Goal: Task Accomplishment & Management: Use online tool/utility

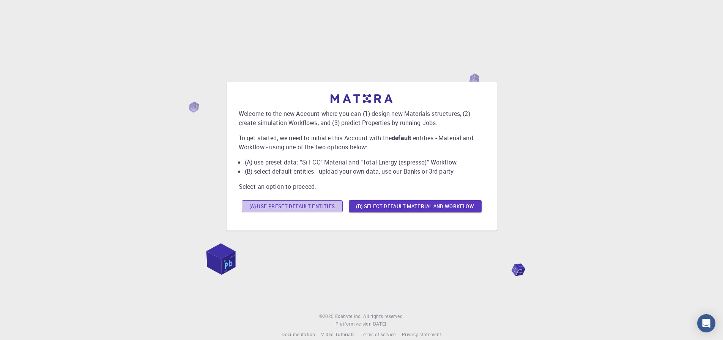
click at [280, 208] on button "(A) Use preset default entities" at bounding box center [292, 206] width 101 height 12
click at [272, 207] on button "(A) Use preset default entities" at bounding box center [292, 206] width 101 height 12
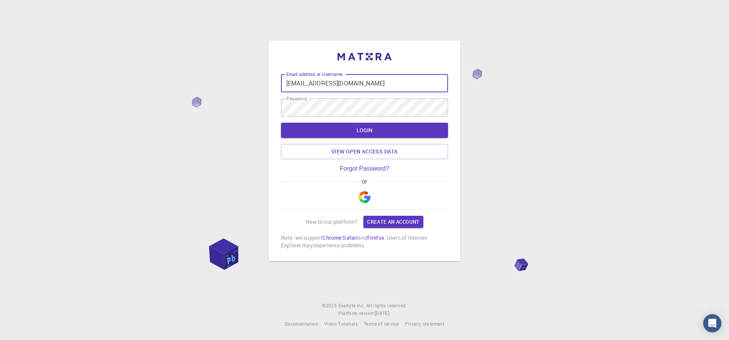
click at [366, 87] on input "utsavsingh188@gmail.com" at bounding box center [364, 83] width 167 height 18
type input "utsavsingh188"
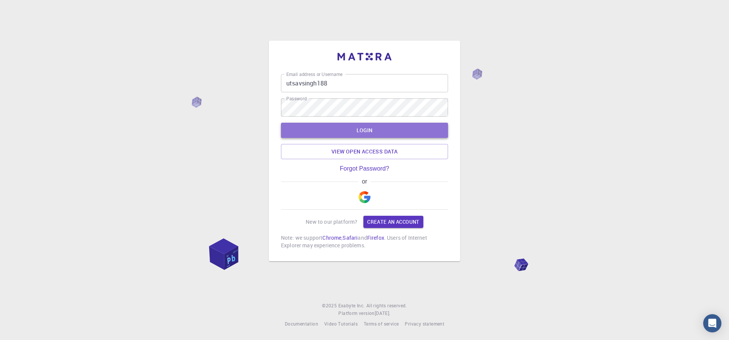
click at [310, 130] on button "LOGIN" at bounding box center [364, 130] width 167 height 15
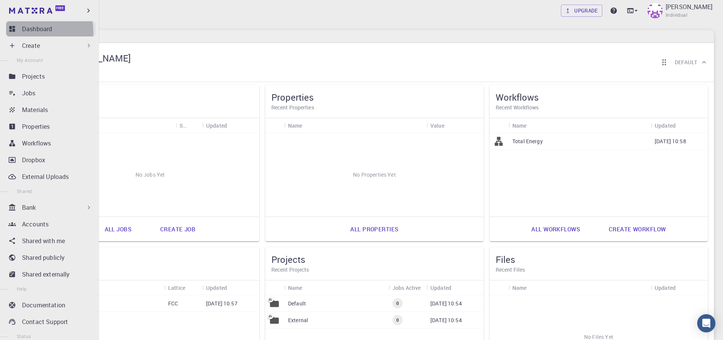
click at [30, 32] on p "Dashboard" at bounding box center [37, 28] width 30 height 9
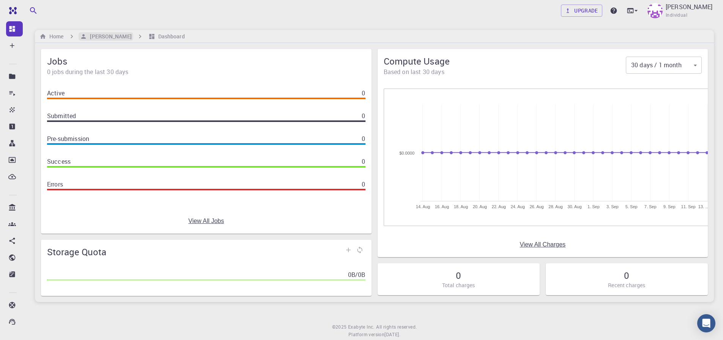
click at [115, 33] on h6 "[PERSON_NAME]" at bounding box center [109, 36] width 44 height 8
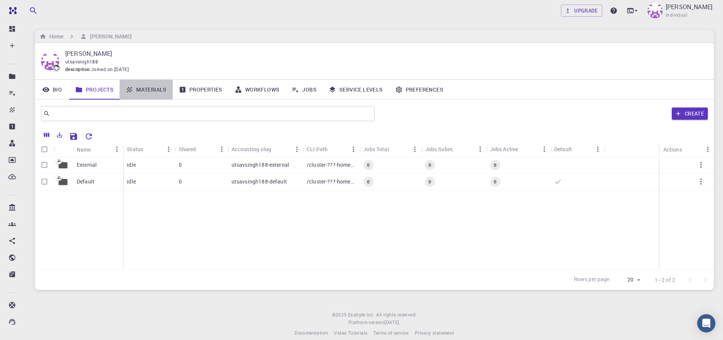
click at [143, 90] on link "Materials" at bounding box center [146, 90] width 53 height 20
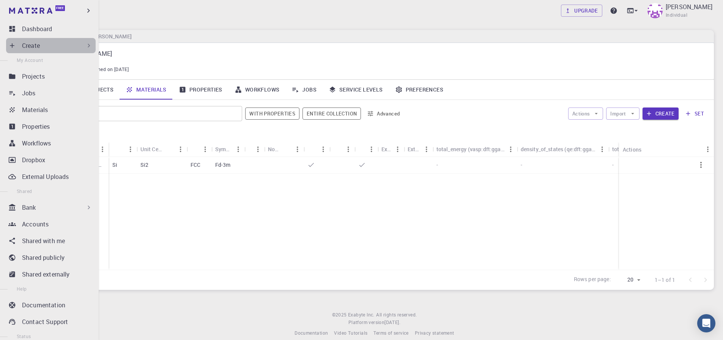
click at [60, 43] on div "Create" at bounding box center [57, 45] width 71 height 9
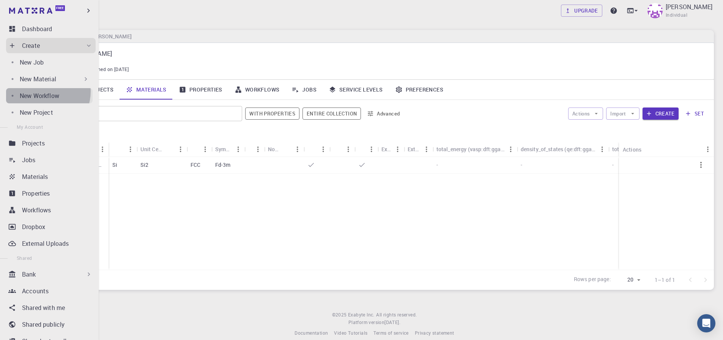
click at [44, 92] on p "New Workflow" at bounding box center [39, 95] width 39 height 9
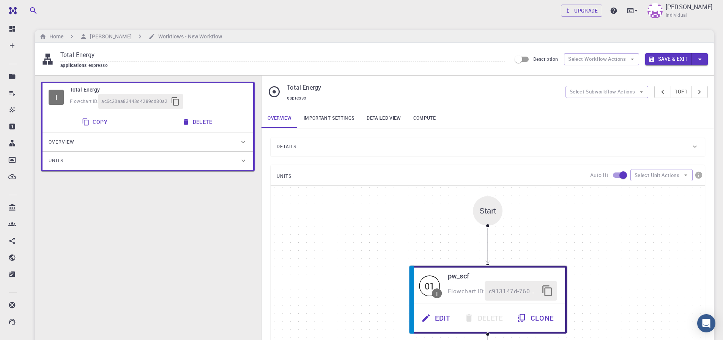
scroll to position [190, 0]
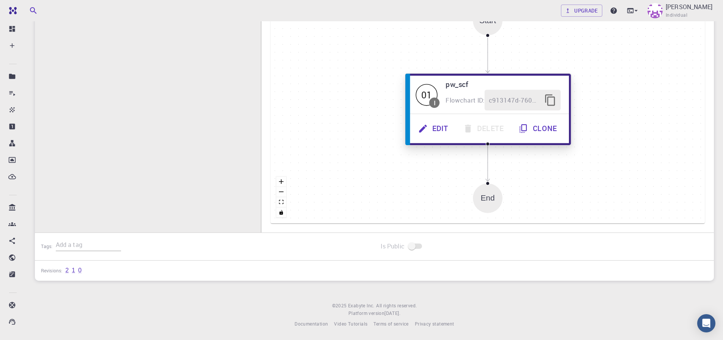
click at [435, 132] on button "Edit" at bounding box center [434, 128] width 45 height 21
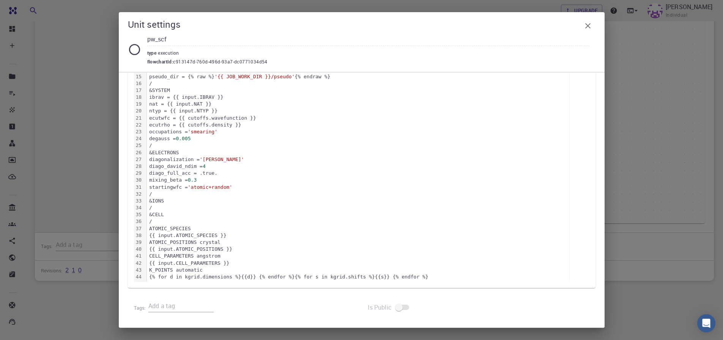
scroll to position [0, 0]
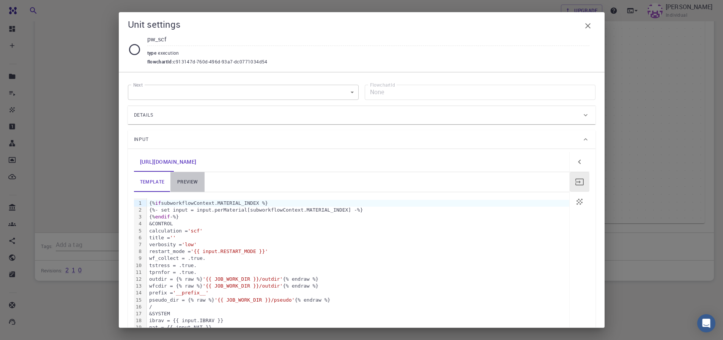
click at [181, 185] on link "preview" at bounding box center [188, 182] width 34 height 20
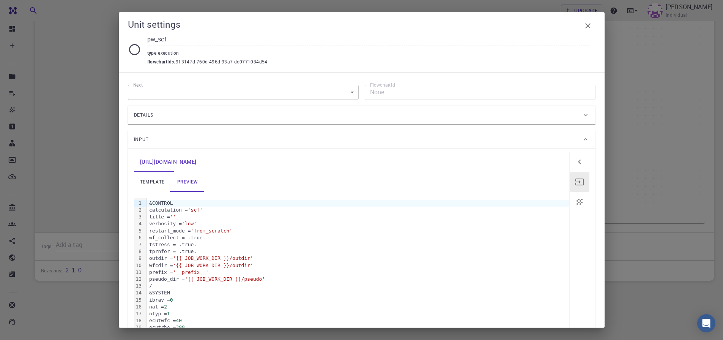
scroll to position [223, 0]
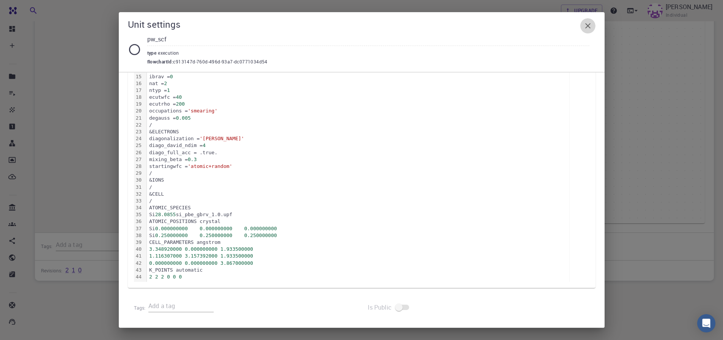
click at [584, 32] on button "button" at bounding box center [588, 25] width 15 height 15
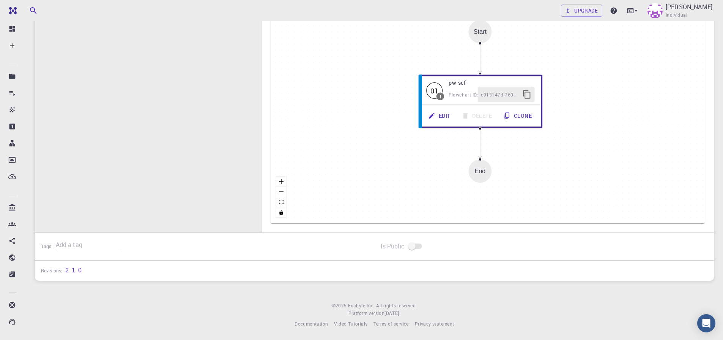
scroll to position [0, 0]
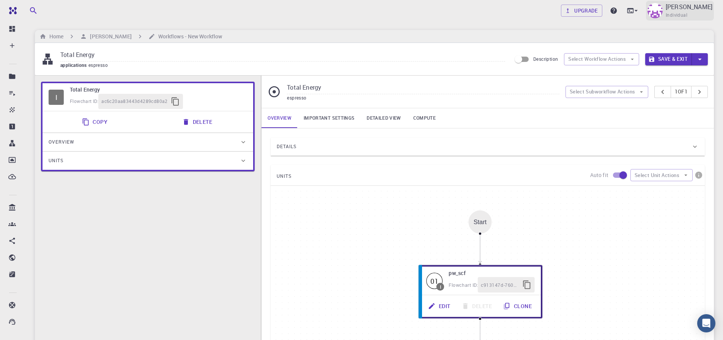
click at [684, 5] on p "[PERSON_NAME]" at bounding box center [689, 6] width 47 height 9
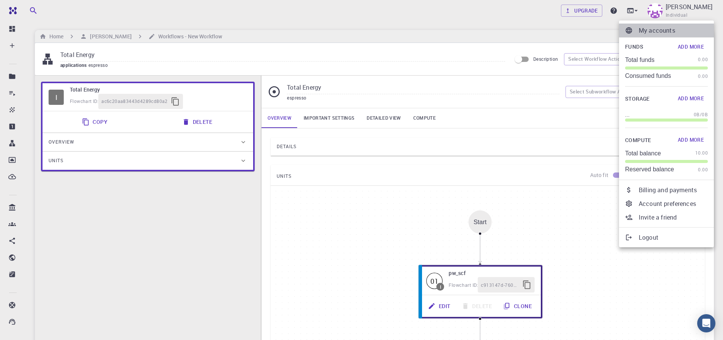
click at [651, 31] on p "My accounts" at bounding box center [673, 30] width 69 height 9
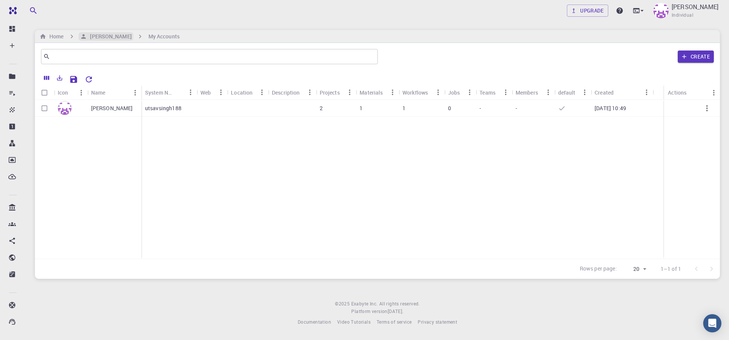
click at [109, 33] on h6 "UTSAV SINGH" at bounding box center [109, 36] width 44 height 8
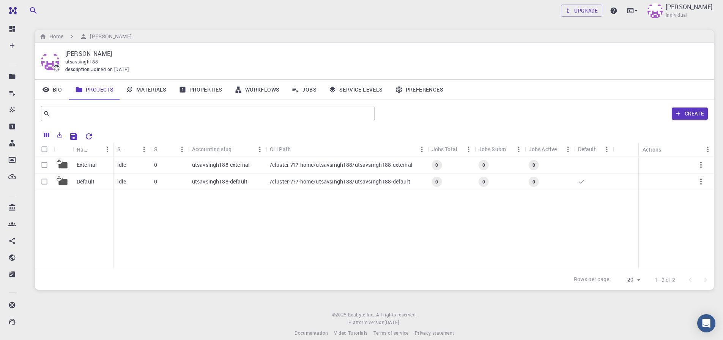
click at [66, 59] on span "utsavsingh188" at bounding box center [81, 61] width 33 height 6
click at [131, 60] on div "utsavsingh188" at bounding box center [383, 62] width 637 height 8
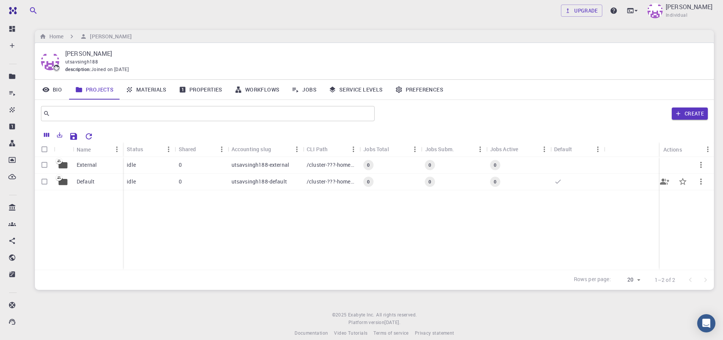
click at [289, 182] on div "utsavsingh188-default" at bounding box center [265, 182] width 75 height 17
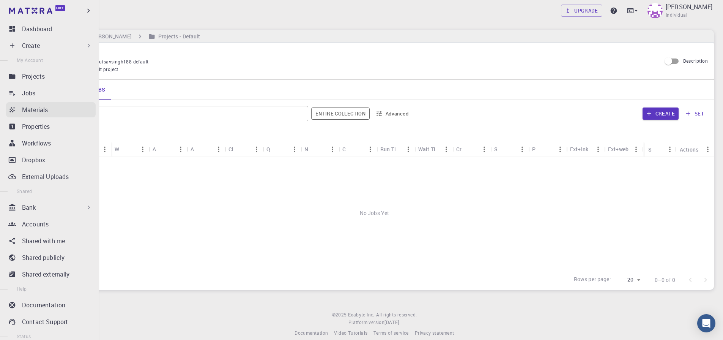
click at [11, 111] on icon at bounding box center [12, 110] width 8 height 8
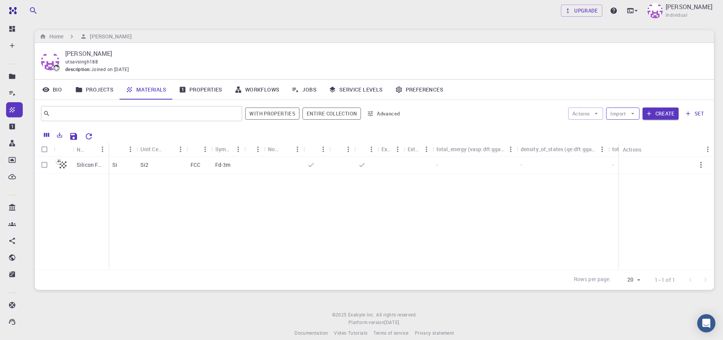
click at [623, 111] on button "Import" at bounding box center [622, 113] width 33 height 12
click at [616, 131] on icon at bounding box center [617, 129] width 8 height 8
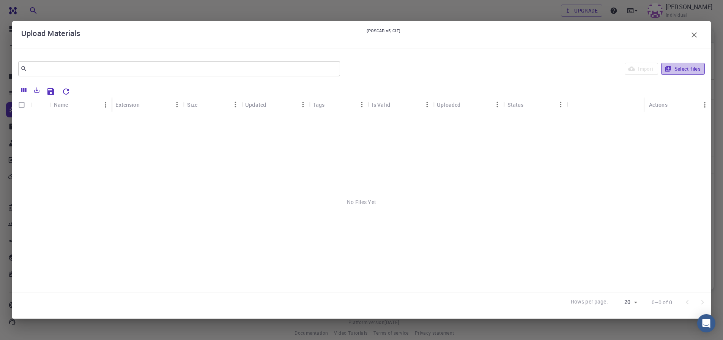
click at [671, 71] on icon "button" at bounding box center [668, 68] width 7 height 7
click at [22, 106] on input "Select all rows" at bounding box center [21, 105] width 14 height 14
checkbox input "true"
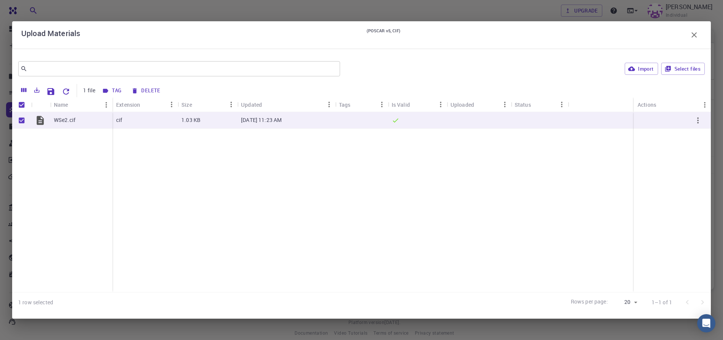
drag, startPoint x: 349, startPoint y: 28, endPoint x: 352, endPoint y: 36, distance: 8.9
click at [352, 36] on div "Upload Materials (POSCAR v5, CIF)" at bounding box center [361, 34] width 681 height 15
click at [632, 67] on icon "button" at bounding box center [632, 68] width 7 height 5
checkbox input "false"
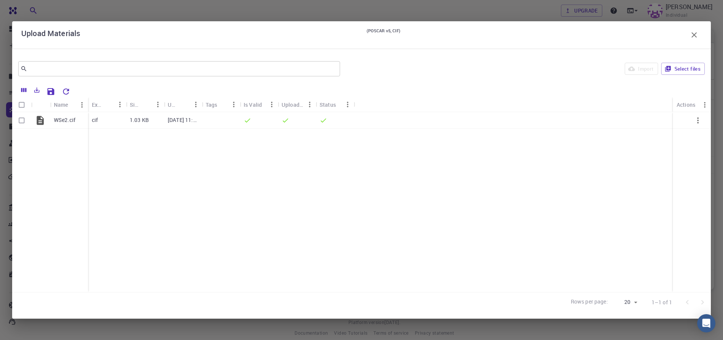
click at [19, 103] on input "Select all rows" at bounding box center [21, 105] width 14 height 14
checkbox input "true"
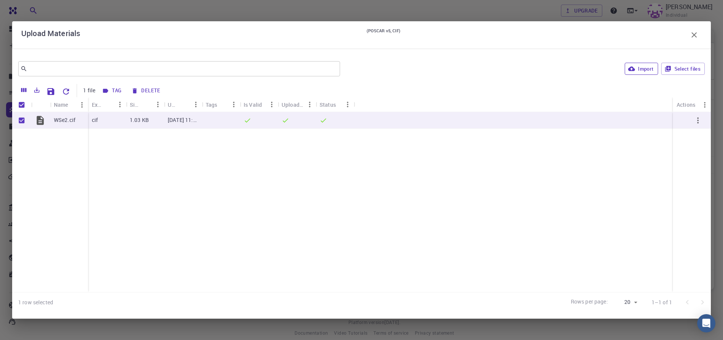
drag, startPoint x: 696, startPoint y: 35, endPoint x: 688, endPoint y: 54, distance: 19.9
click at [697, 35] on icon "button" at bounding box center [694, 34] width 9 height 9
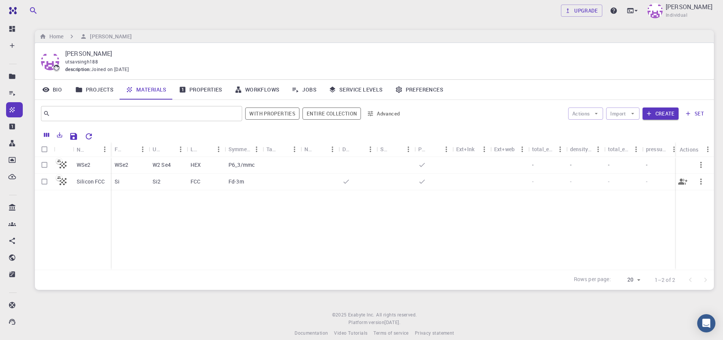
click at [46, 185] on input "Select row" at bounding box center [44, 181] width 14 height 14
checkbox input "true"
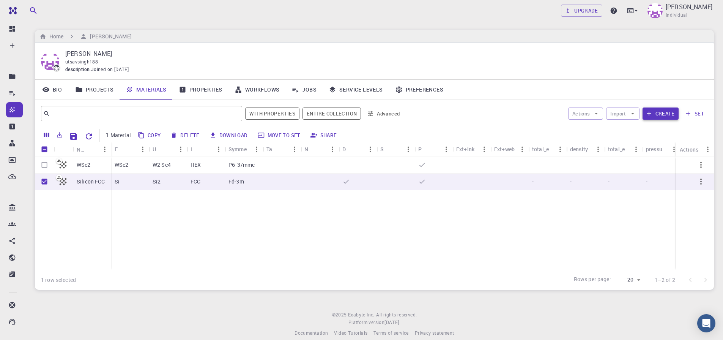
click at [662, 117] on button "Create" at bounding box center [661, 113] width 36 height 12
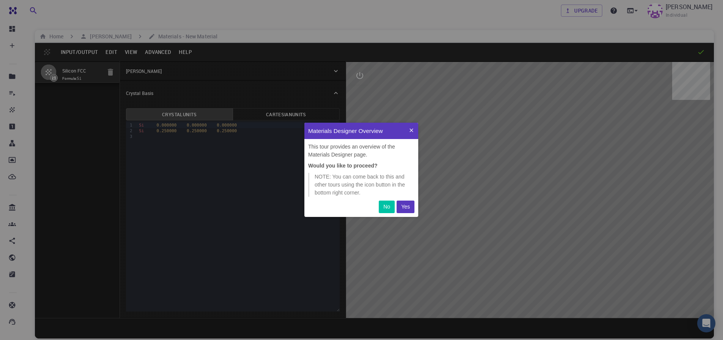
scroll to position [88, 108]
click at [409, 208] on p "Yes" at bounding box center [405, 207] width 9 height 8
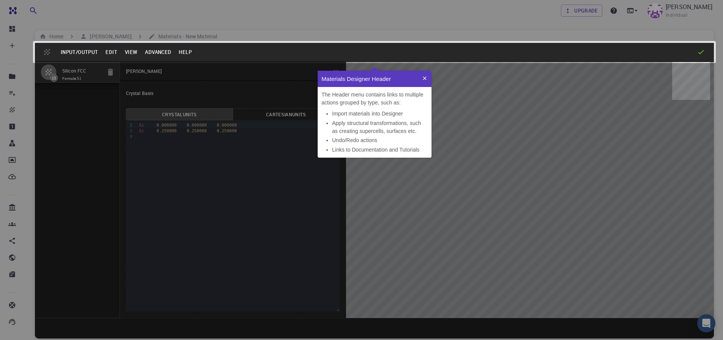
scroll to position [81, 108]
click at [426, 79] on icon at bounding box center [425, 78] width 6 height 6
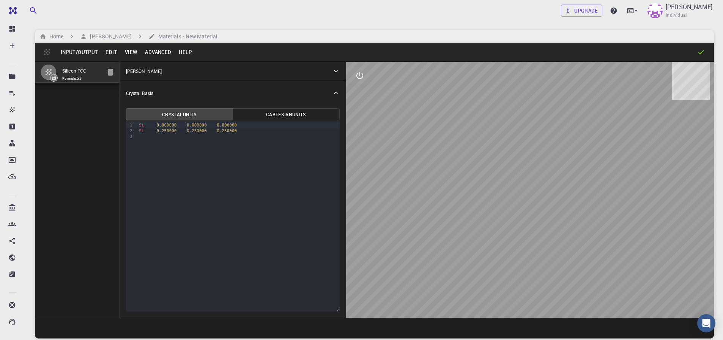
drag, startPoint x: 505, startPoint y: 213, endPoint x: 520, endPoint y: 320, distance: 107.7
click at [520, 320] on div "Input/Output Edit View Advanced Help Silicon FCC Formula: Si Crystal Lattice La…" at bounding box center [374, 190] width 679 height 295
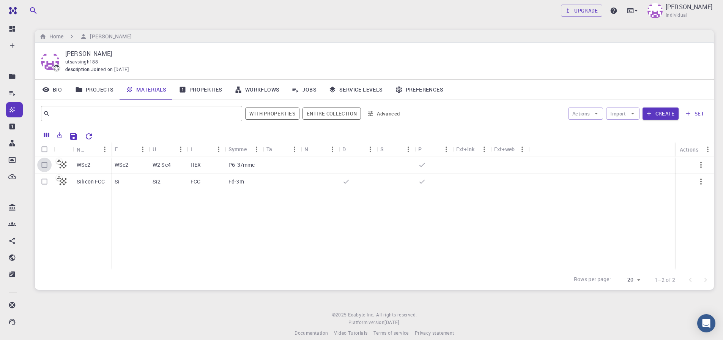
click at [44, 164] on input "Select row" at bounding box center [44, 165] width 14 height 14
checkbox input "true"
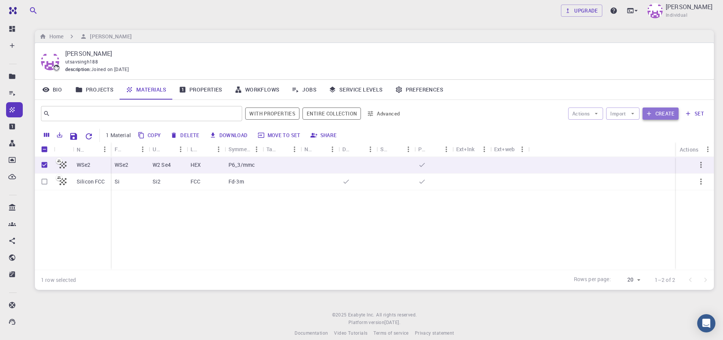
click at [662, 115] on button "Create" at bounding box center [661, 113] width 36 height 12
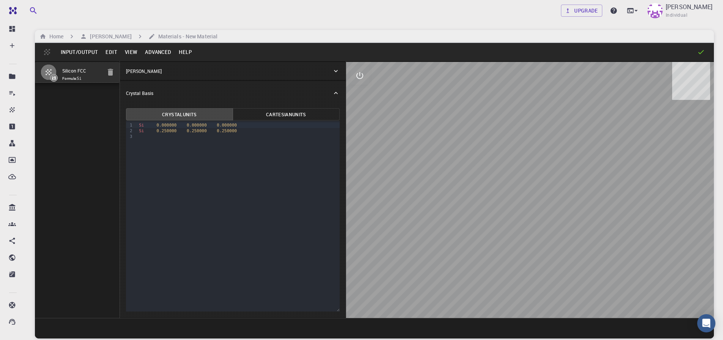
click at [112, 71] on icon "button" at bounding box center [110, 72] width 5 height 7
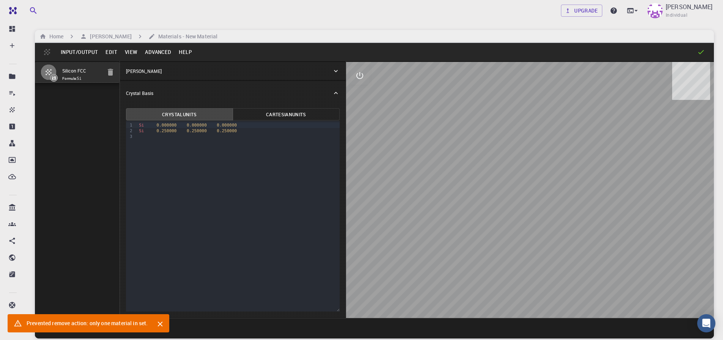
click at [163, 324] on icon "Close" at bounding box center [160, 324] width 8 height 8
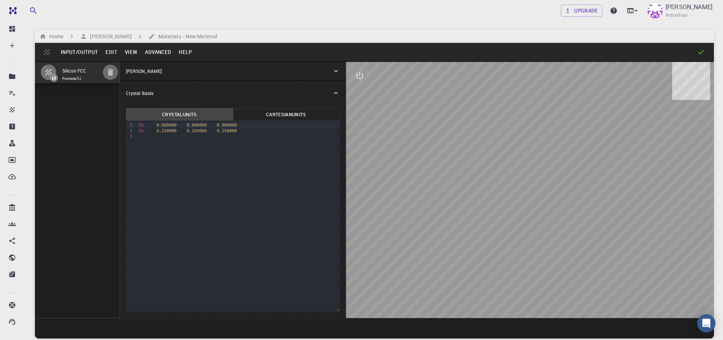
click at [110, 72] on icon "button" at bounding box center [110, 72] width 5 height 7
click at [110, 73] on icon "button" at bounding box center [110, 72] width 5 height 7
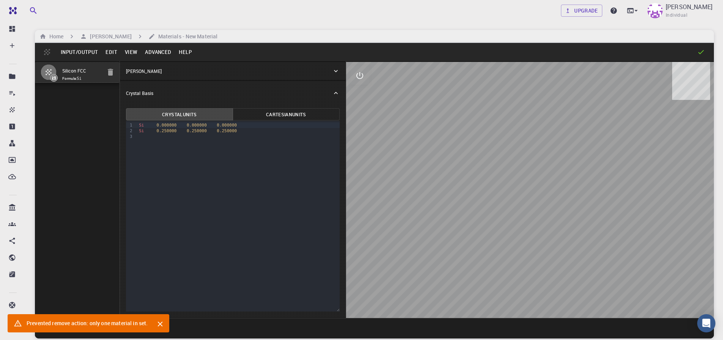
click at [538, 212] on div at bounding box center [530, 190] width 368 height 256
click at [73, 118] on div "Silicon FCC Formula: Si" at bounding box center [77, 189] width 85 height 257
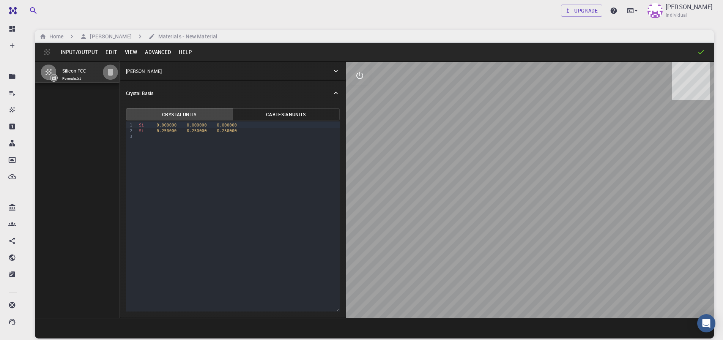
click at [110, 72] on icon "button" at bounding box center [110, 72] width 5 height 7
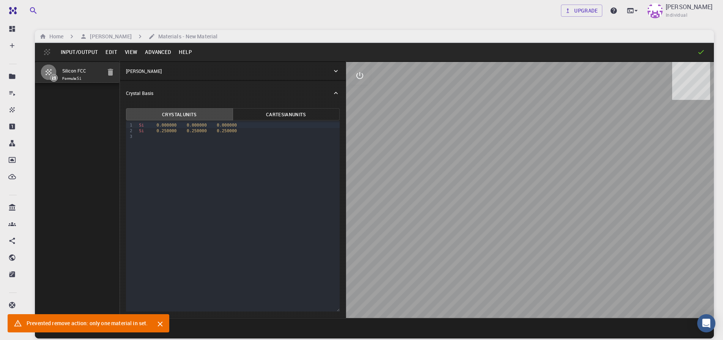
click at [456, 88] on div at bounding box center [530, 190] width 368 height 256
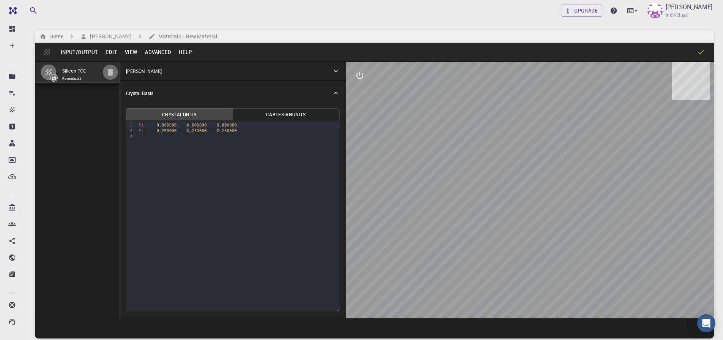
click at [110, 73] on icon "button" at bounding box center [110, 72] width 5 height 7
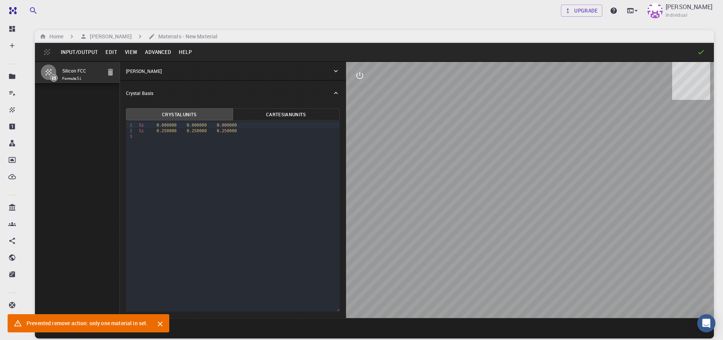
click at [160, 324] on icon "Close" at bounding box center [160, 324] width 5 height 5
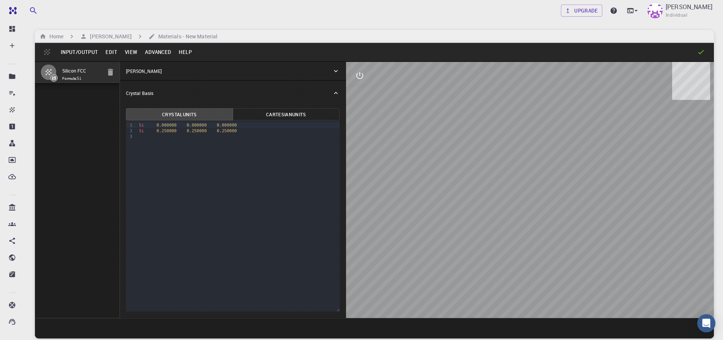
click at [106, 123] on div "Silicon FCC Formula: Si" at bounding box center [77, 189] width 85 height 257
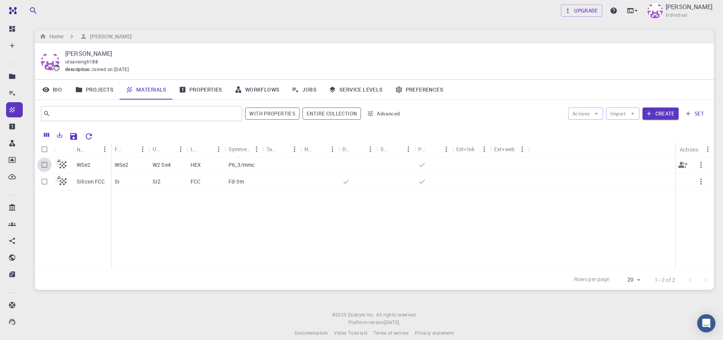
click at [43, 166] on input "Select row" at bounding box center [44, 165] width 14 height 14
checkbox input "true"
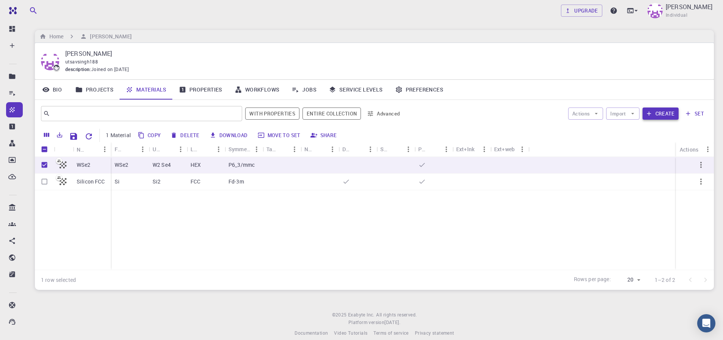
click at [664, 112] on button "Create" at bounding box center [661, 113] width 36 height 12
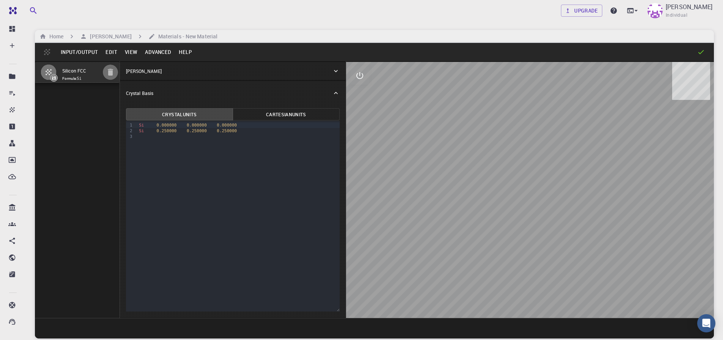
click at [110, 73] on icon "button" at bounding box center [110, 72] width 5 height 7
click at [111, 74] on icon "button" at bounding box center [110, 72] width 5 height 7
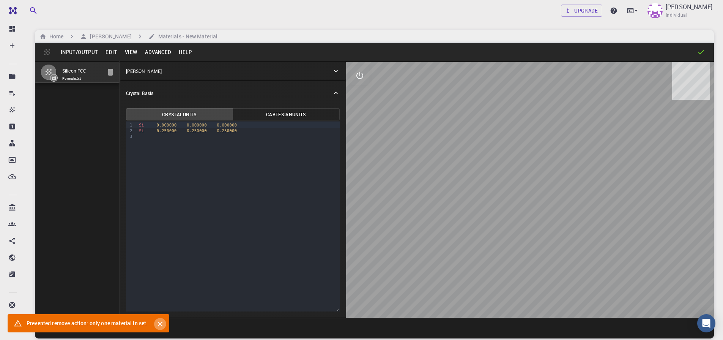
click at [160, 323] on icon "Close" at bounding box center [160, 324] width 5 height 5
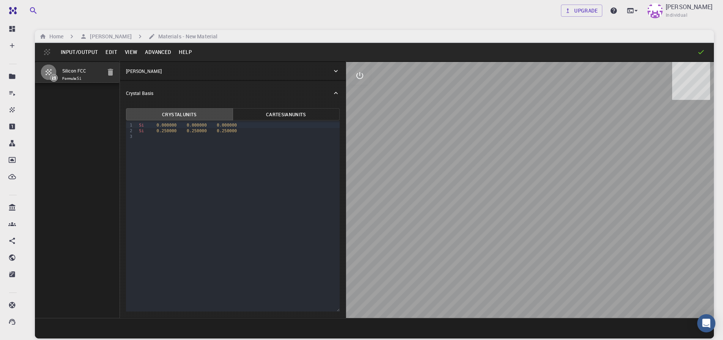
click at [109, 71] on icon "button" at bounding box center [110, 72] width 5 height 7
click at [111, 73] on icon "button" at bounding box center [110, 72] width 5 height 7
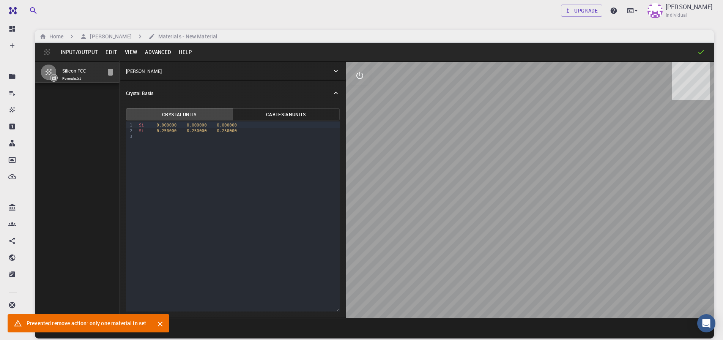
click at [76, 163] on div "Silicon FCC Formula: Si" at bounding box center [77, 189] width 85 height 257
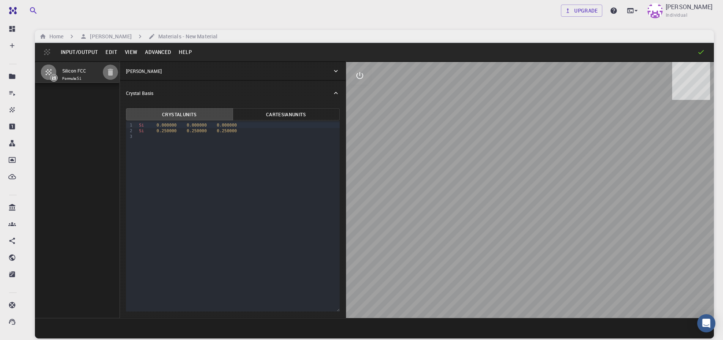
click at [111, 74] on icon "button" at bounding box center [110, 72] width 5 height 7
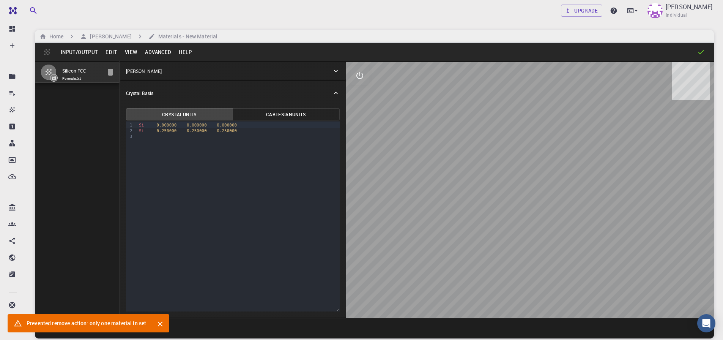
click at [111, 74] on icon "button" at bounding box center [110, 72] width 5 height 7
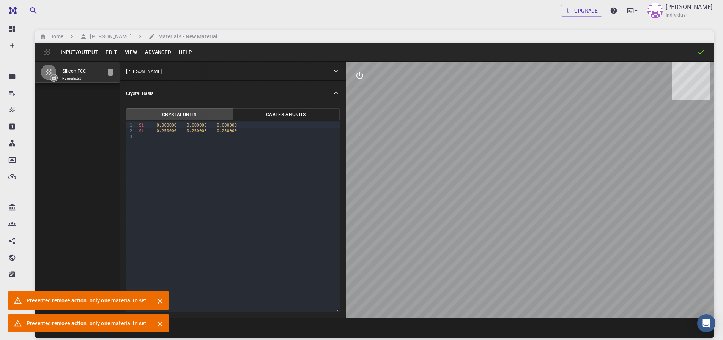
click at [111, 74] on icon "button" at bounding box center [110, 72] width 5 height 7
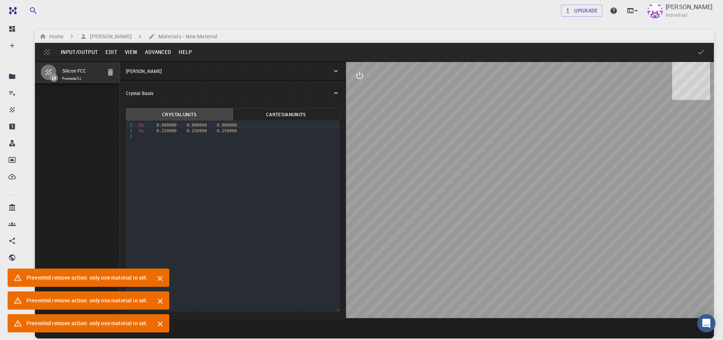
click at [158, 278] on icon "Close" at bounding box center [160, 278] width 8 height 8
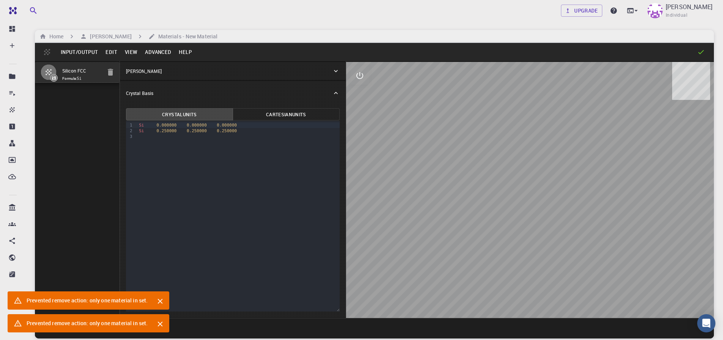
click at [159, 303] on icon "Close" at bounding box center [160, 301] width 5 height 5
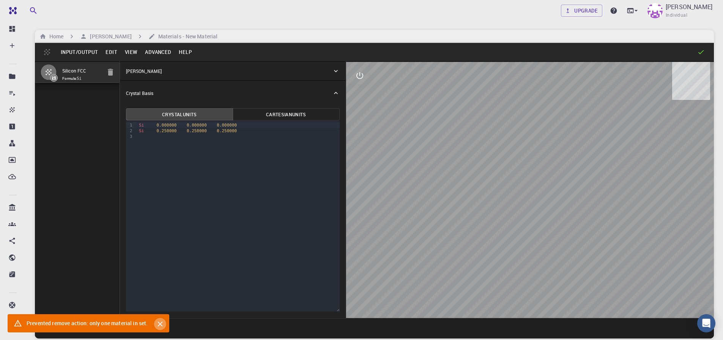
click at [161, 323] on icon "Close" at bounding box center [160, 324] width 8 height 8
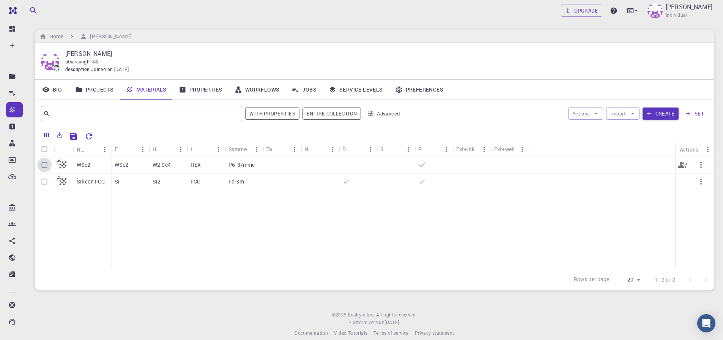
click at [41, 166] on input "Select row" at bounding box center [44, 165] width 14 height 14
checkbox input "true"
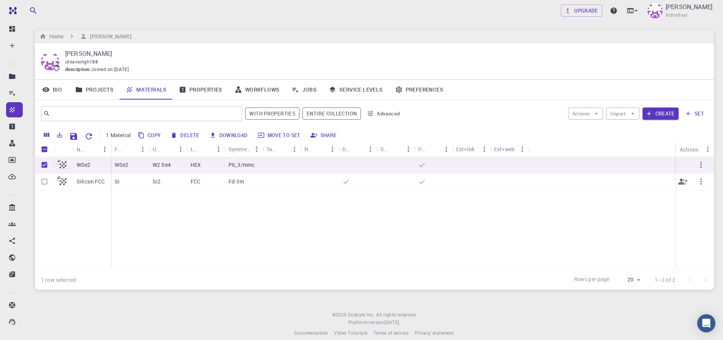
click at [43, 182] on input "Select row" at bounding box center [44, 181] width 14 height 14
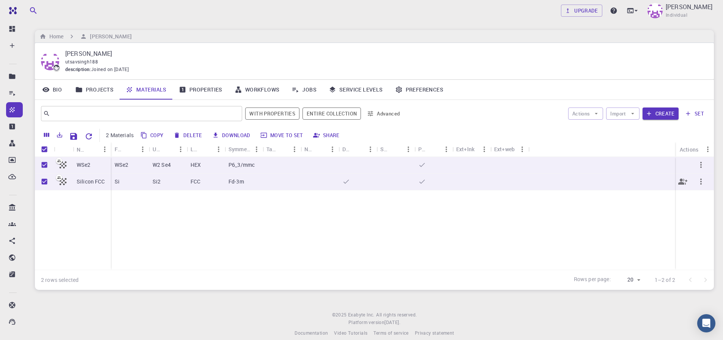
click at [43, 179] on input "Unselect row" at bounding box center [44, 181] width 14 height 14
checkbox input "false"
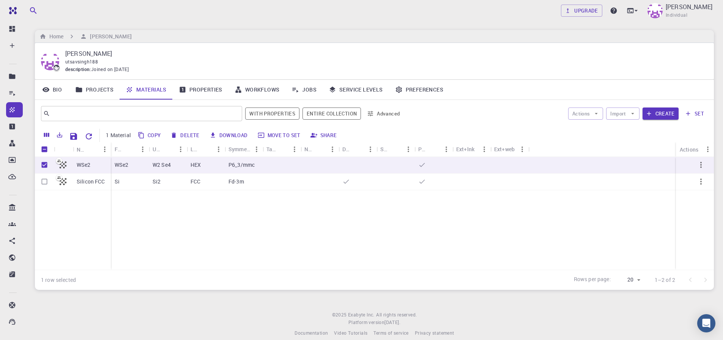
click at [237, 9] on div "Upgrade UTSAV SINGH Individual" at bounding box center [375, 11] width 698 height 20
click at [225, 14] on div "Upgrade UTSAV SINGH Individual" at bounding box center [375, 11] width 698 height 20
click at [165, 308] on div "Upgrade UTSAV SINGH Individual Home UTSAV SINGH UTSAV SINGH utsavsingh188 descr…" at bounding box center [375, 174] width 698 height 349
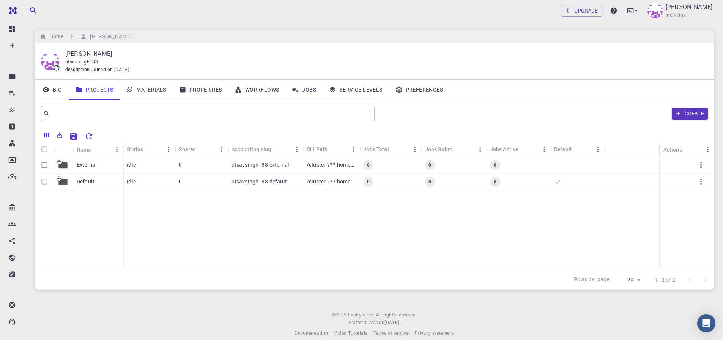
click at [68, 245] on div "External Default" at bounding box center [79, 213] width 88 height 113
drag, startPoint x: 690, startPoint y: 104, endPoint x: 690, endPoint y: 109, distance: 5.0
click at [690, 109] on div "Create" at bounding box center [543, 113] width 330 height 18
click at [685, 117] on button "Create" at bounding box center [690, 113] width 36 height 12
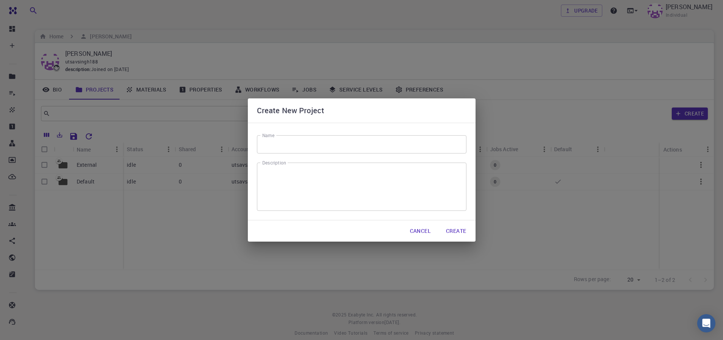
click at [49, 255] on div "Create New Project Name Name Description x Description Cancel Create" at bounding box center [361, 170] width 723 height 340
click at [415, 231] on button "Cancel" at bounding box center [420, 230] width 33 height 15
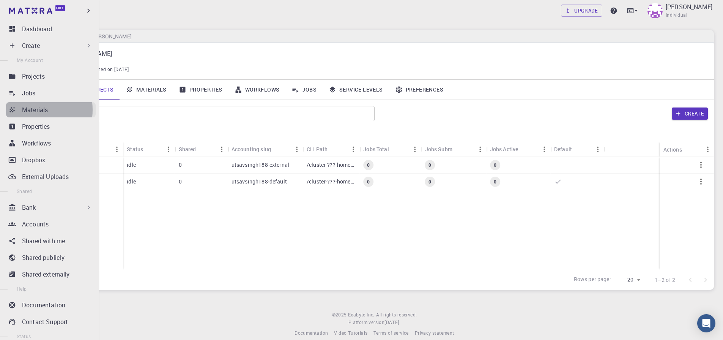
click at [23, 110] on p "Materials" at bounding box center [35, 109] width 26 height 9
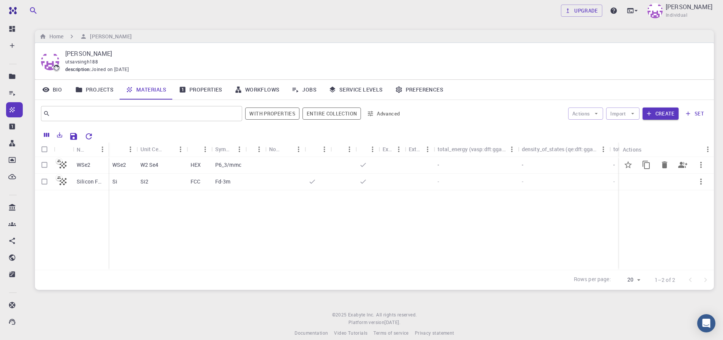
click at [42, 166] on input "Select row" at bounding box center [44, 165] width 14 height 14
checkbox input "true"
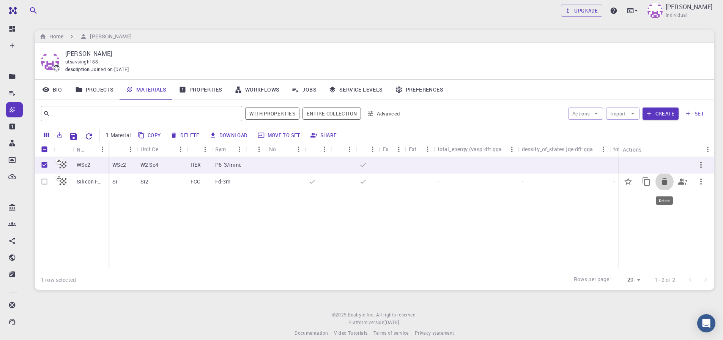
click at [668, 182] on icon "Delete" at bounding box center [664, 181] width 9 height 9
click at [664, 182] on div "WSe2 Silicon FCC WSe2 W2 Se4 HEX P6_3/mmc - - - - - - - Si Si2 FCC Fd-3m - - - …" at bounding box center [374, 213] width 679 height 113
click at [625, 113] on button "Import" at bounding box center [622, 113] width 33 height 12
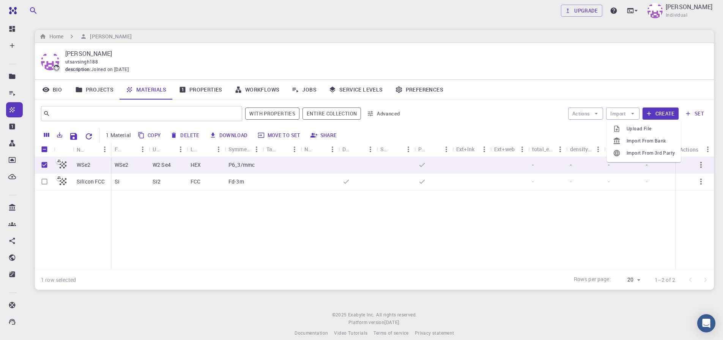
click at [587, 118] on button "Actions" at bounding box center [586, 113] width 35 height 12
click at [586, 130] on div at bounding box center [582, 129] width 14 height 8
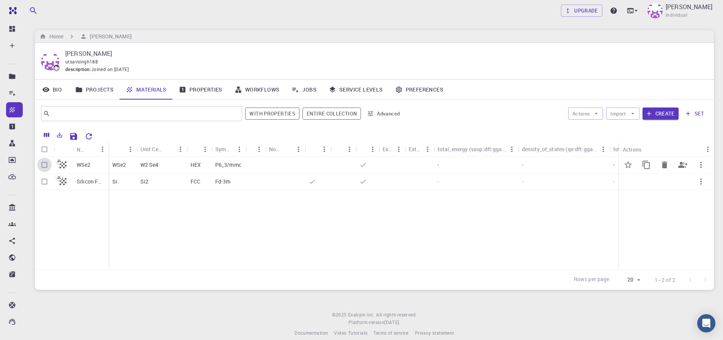
click at [43, 167] on input "Select row" at bounding box center [44, 165] width 14 height 14
checkbox input "true"
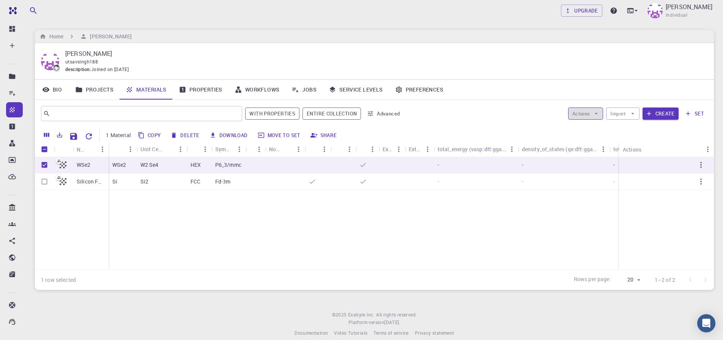
click at [591, 114] on button "Actions" at bounding box center [586, 113] width 35 height 12
click at [586, 131] on div at bounding box center [582, 129] width 14 height 8
click at [593, 114] on button "Actions" at bounding box center [586, 113] width 35 height 12
click at [596, 129] on span "Create Job" at bounding box center [601, 129] width 24 height 8
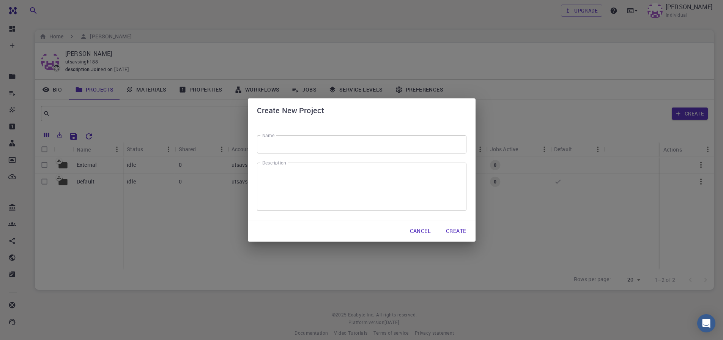
click at [428, 230] on button "Cancel" at bounding box center [420, 230] width 33 height 15
click at [361, 279] on div "Create New Project Name Name Description x Description Cancel Create" at bounding box center [361, 170] width 723 height 340
click at [425, 231] on button "Cancel" at bounding box center [420, 230] width 33 height 15
drag, startPoint x: 157, startPoint y: 317, endPoint x: 164, endPoint y: 316, distance: 7.8
click at [164, 316] on div "Create New Project Name Name Description x Description Cancel Create" at bounding box center [361, 170] width 723 height 340
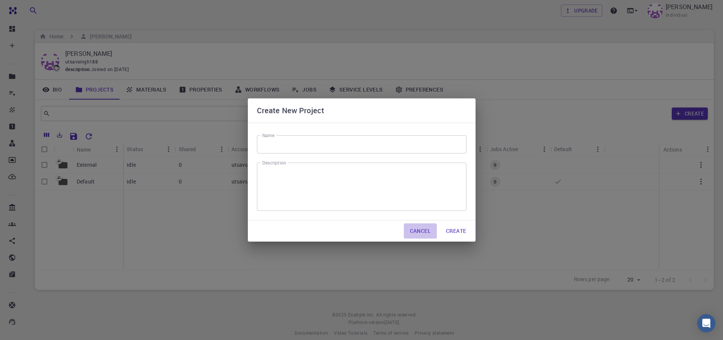
click at [435, 224] on button "Cancel" at bounding box center [420, 230] width 33 height 15
click at [424, 232] on button "Cancel" at bounding box center [420, 230] width 33 height 15
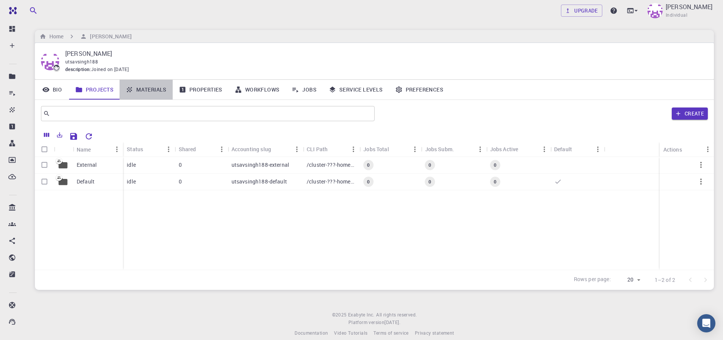
click at [161, 94] on link "Materials" at bounding box center [146, 90] width 53 height 20
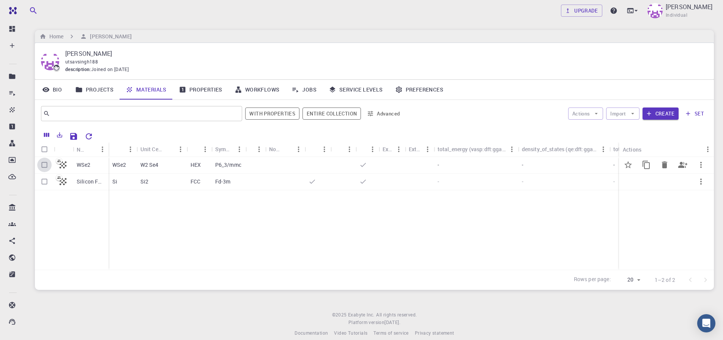
click at [45, 166] on input "Select row" at bounding box center [44, 165] width 14 height 14
checkbox input "true"
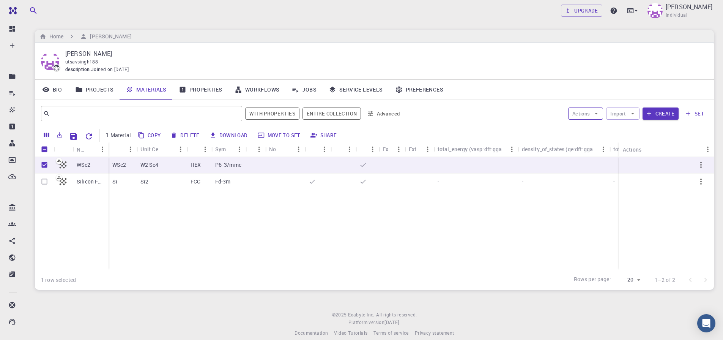
click at [585, 115] on button "Actions" at bounding box center [586, 113] width 35 height 12
click at [586, 133] on li "Create Job" at bounding box center [594, 129] width 50 height 12
click at [46, 182] on input "Select row" at bounding box center [44, 181] width 14 height 14
checkbox input "true"
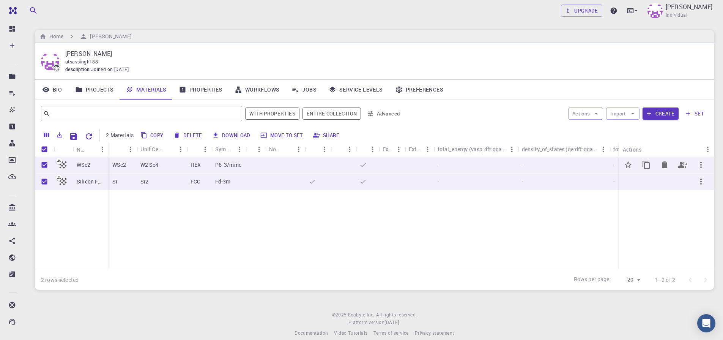
click at [46, 164] on input "Unselect row" at bounding box center [44, 165] width 14 height 14
checkbox input "false"
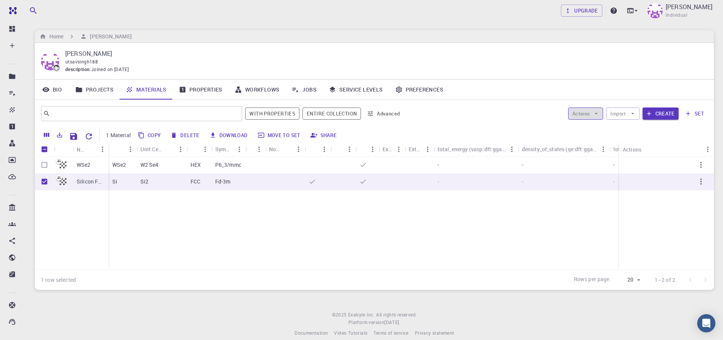
click at [587, 117] on button "Actions" at bounding box center [586, 113] width 35 height 12
click at [586, 129] on div at bounding box center [582, 129] width 14 height 8
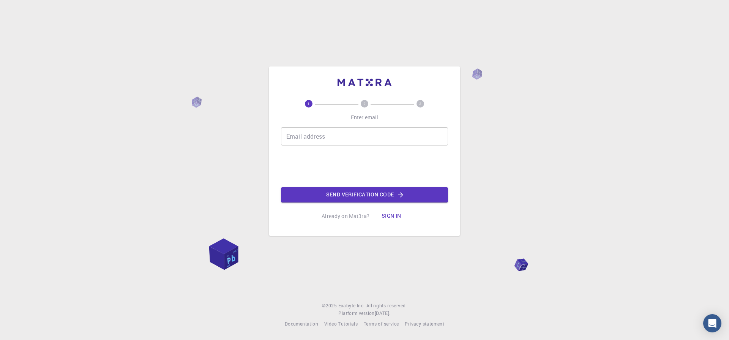
click at [320, 133] on input "Email address" at bounding box center [364, 136] width 167 height 18
type input "[EMAIL_ADDRESS][DOMAIN_NAME]"
click at [390, 218] on button "Sign in" at bounding box center [392, 215] width 32 height 15
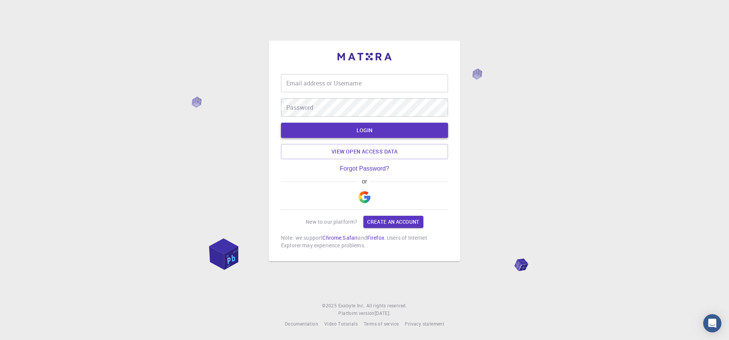
type input "[EMAIL_ADDRESS][DOMAIN_NAME]"
